Goal: Task Accomplishment & Management: Use online tool/utility

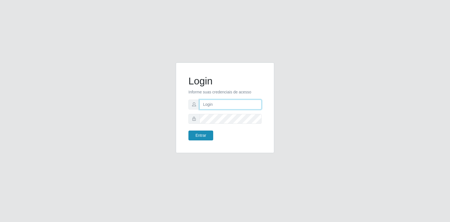
type input "[EMAIL_ADDRESS][DOMAIN_NAME]"
click at [202, 135] on button "Entrar" at bounding box center [201, 136] width 25 height 10
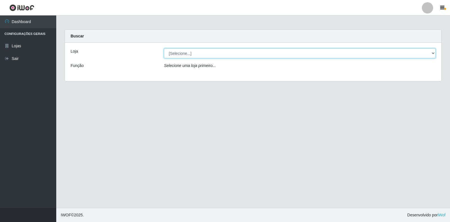
click at [434, 51] on select "[Selecione...] Atacado Vem - Loja 30 Laranjeiras Velha" at bounding box center [300, 53] width 272 height 10
select select "495"
click at [164, 48] on select "[Selecione...] Atacado Vem - Loja 30 Laranjeiras Velha" at bounding box center [300, 53] width 272 height 10
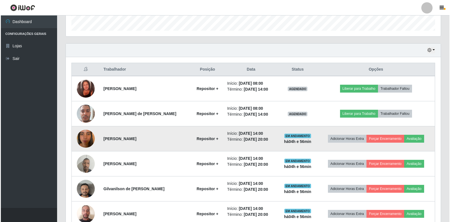
scroll to position [202, 0]
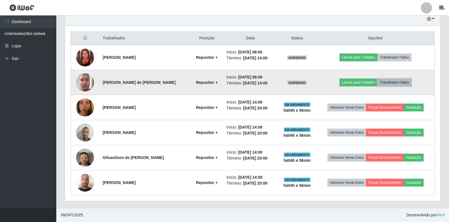
click at [397, 82] on button "Trabalhador Faltou" at bounding box center [395, 83] width 34 height 8
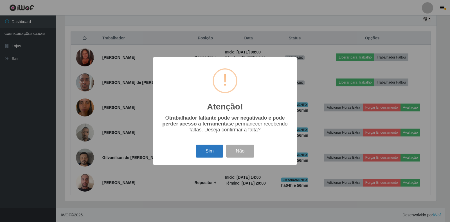
click at [206, 154] on button "Sim" at bounding box center [209, 151] width 27 height 13
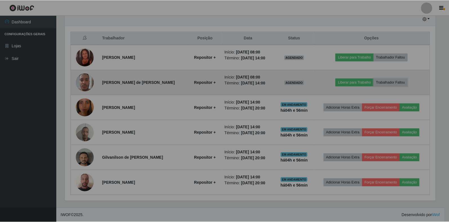
scroll to position [117, 375]
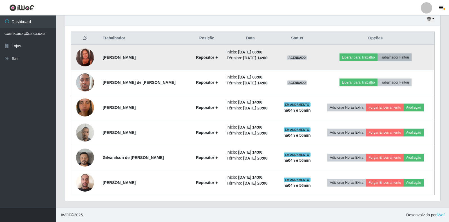
click at [392, 55] on body "Perfil Alterar Senha Sair Dashboard Configurações Gerais Lojas Sair Carregando.…" at bounding box center [224, 10] width 449 height 424
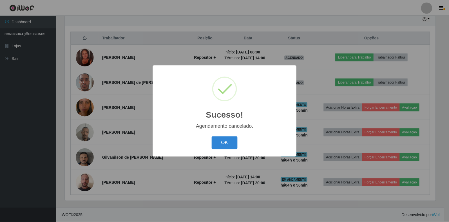
scroll to position [177, 0]
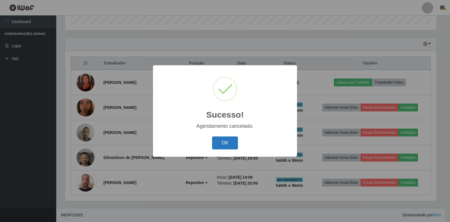
click at [225, 141] on button "OK" at bounding box center [225, 143] width 26 height 13
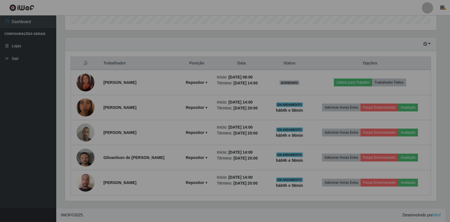
scroll to position [117, 375]
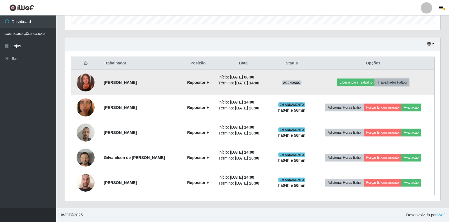
click at [401, 81] on button "Trabalhador Faltou" at bounding box center [392, 83] width 34 height 8
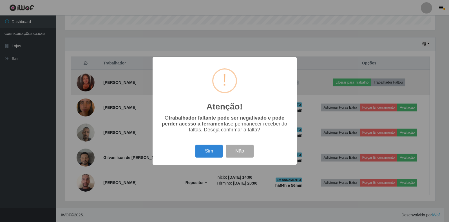
scroll to position [117, 372]
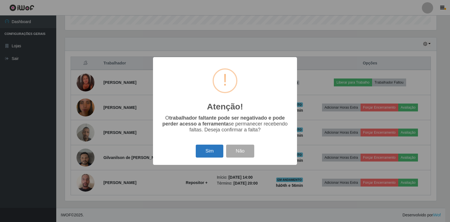
click at [209, 151] on button "Sim" at bounding box center [209, 151] width 27 height 13
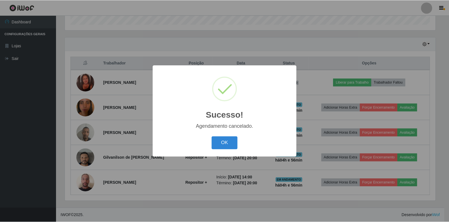
scroll to position [152, 0]
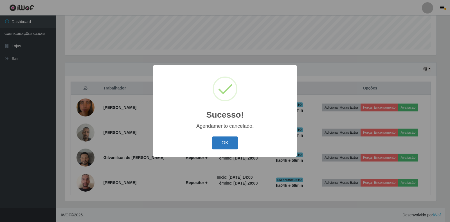
click at [222, 144] on button "OK" at bounding box center [225, 143] width 26 height 13
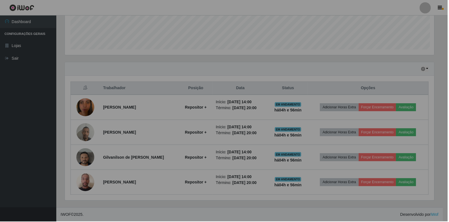
scroll to position [117, 375]
